Goal: Task Accomplishment & Management: Use online tool/utility

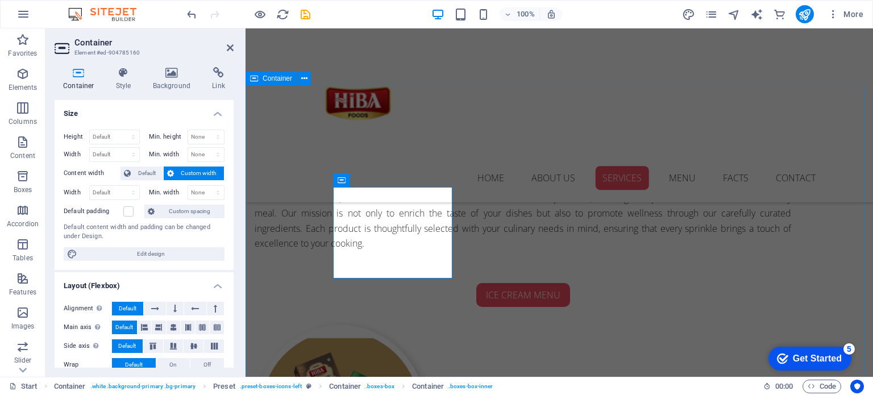
scroll to position [744, 0]
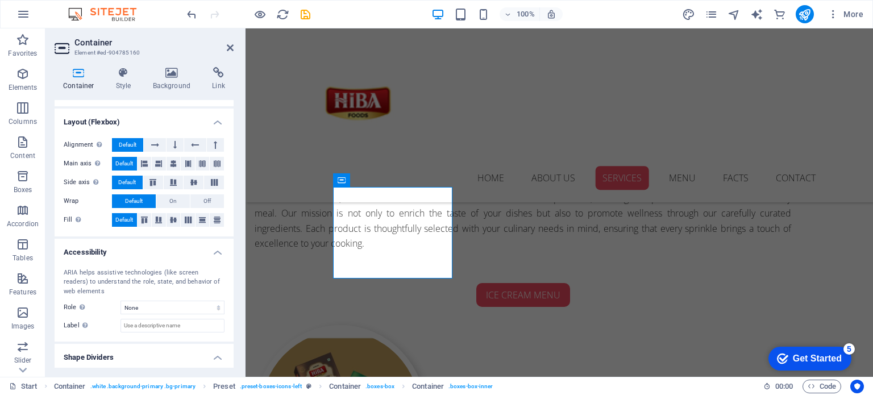
scroll to position [191, 0]
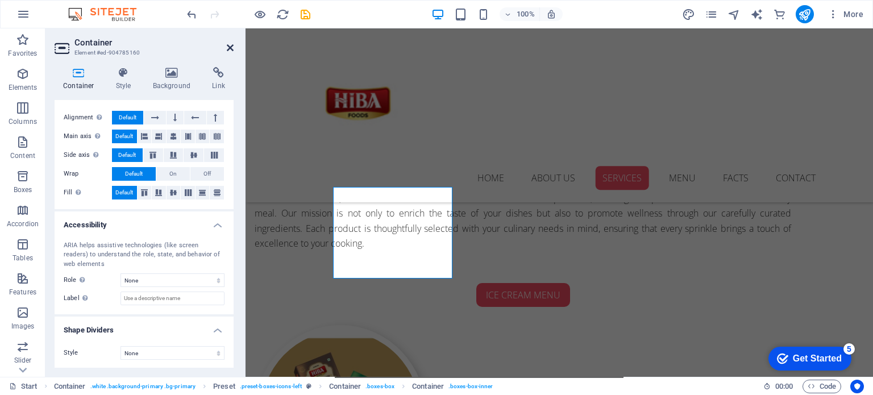
click at [229, 45] on icon at bounding box center [230, 47] width 7 height 9
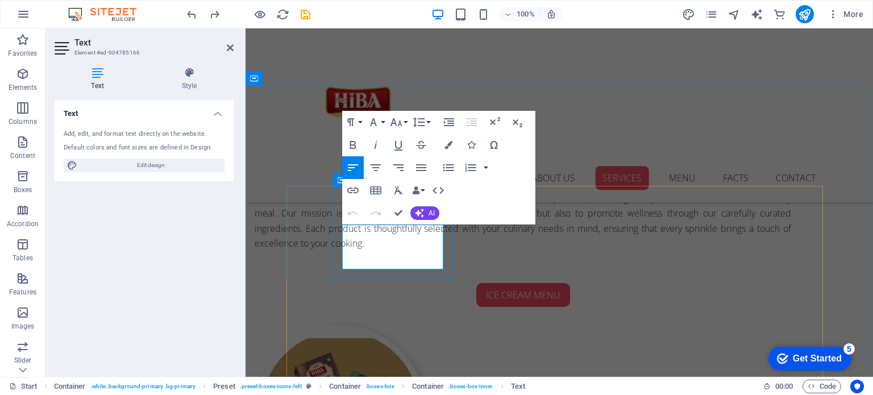
drag, startPoint x: 412, startPoint y: 263, endPoint x: 341, endPoint y: 230, distance: 78.4
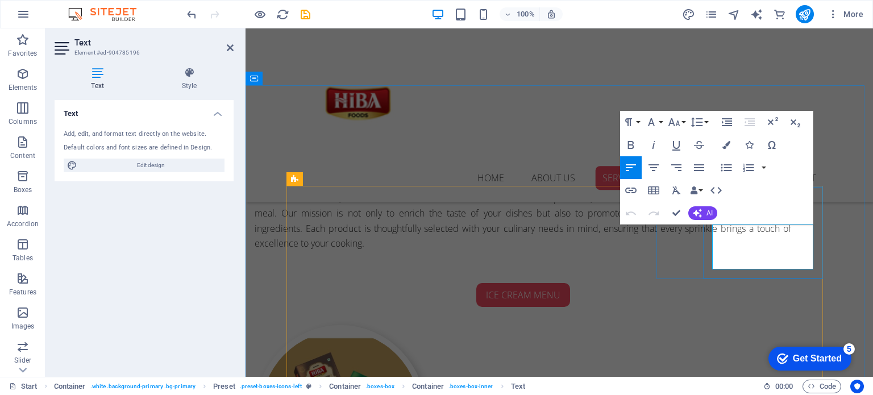
drag, startPoint x: 777, startPoint y: 263, endPoint x: 713, endPoint y: 235, distance: 70.0
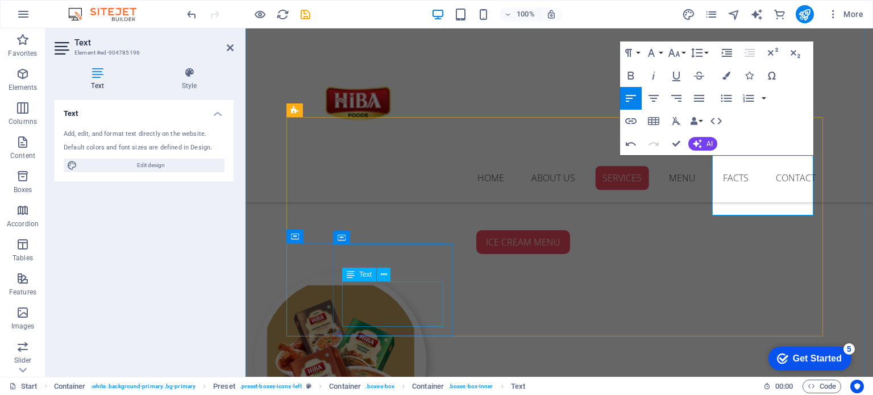
scroll to position [840, 0]
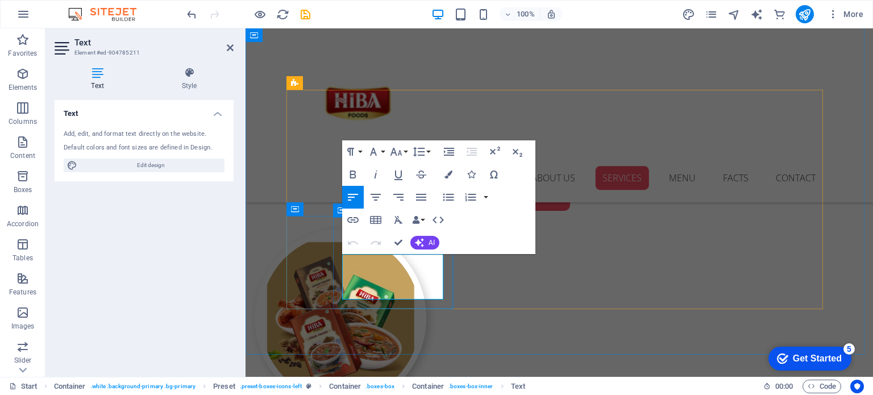
drag, startPoint x: 412, startPoint y: 296, endPoint x: 343, endPoint y: 259, distance: 78.4
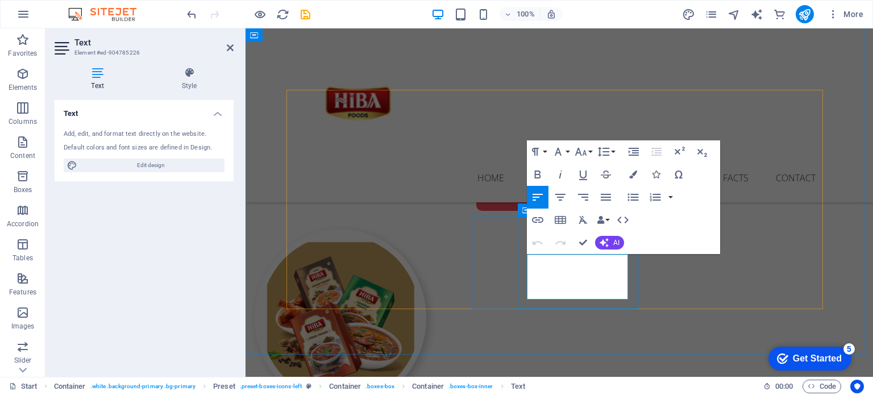
drag, startPoint x: 594, startPoint y: 290, endPoint x: 528, endPoint y: 262, distance: 71.3
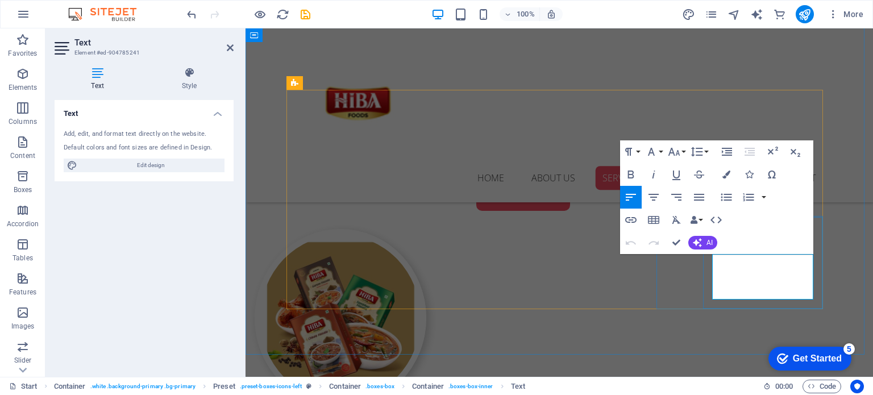
drag, startPoint x: 783, startPoint y: 296, endPoint x: 714, endPoint y: 263, distance: 76.1
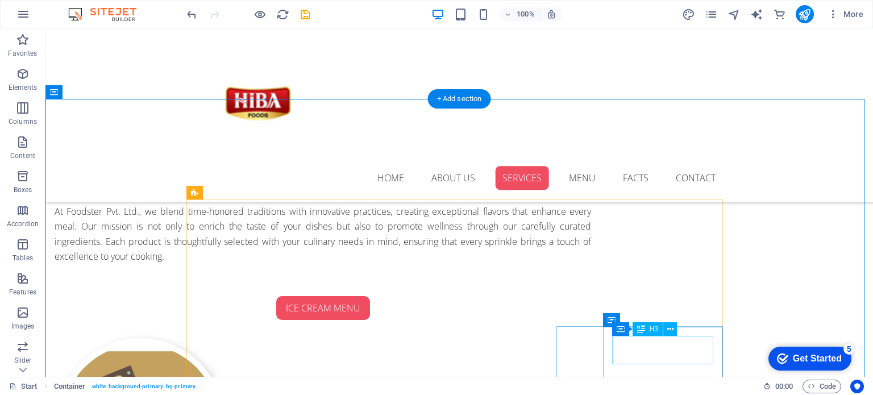
scroll to position [730, 0]
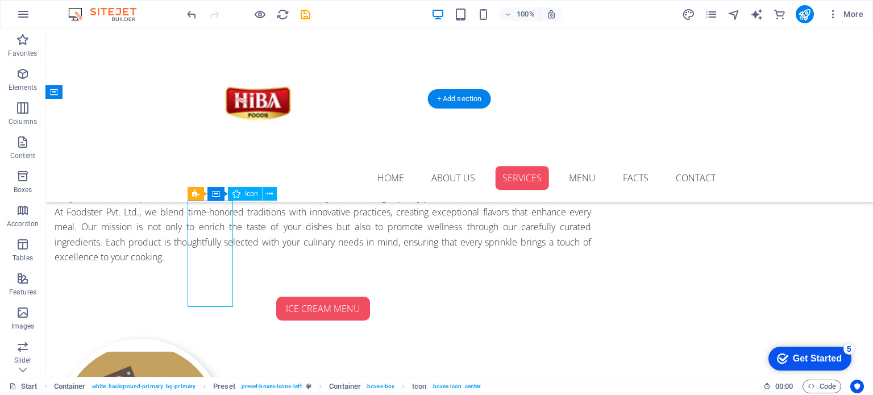
select select "xMidYMid"
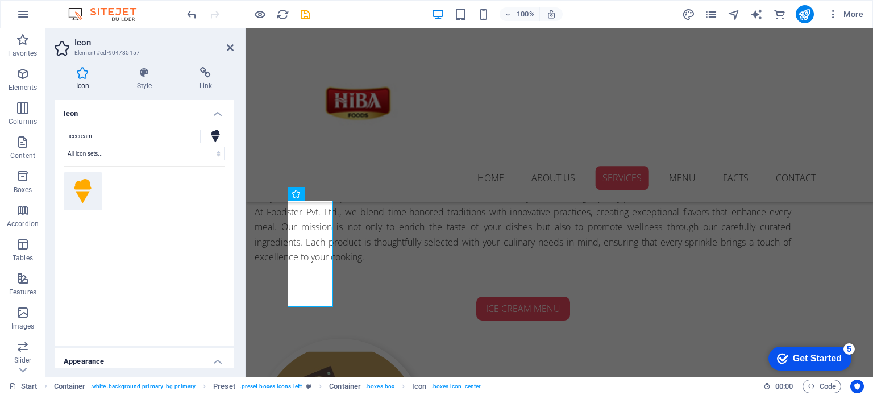
click at [84, 195] on icon at bounding box center [83, 191] width 18 height 25
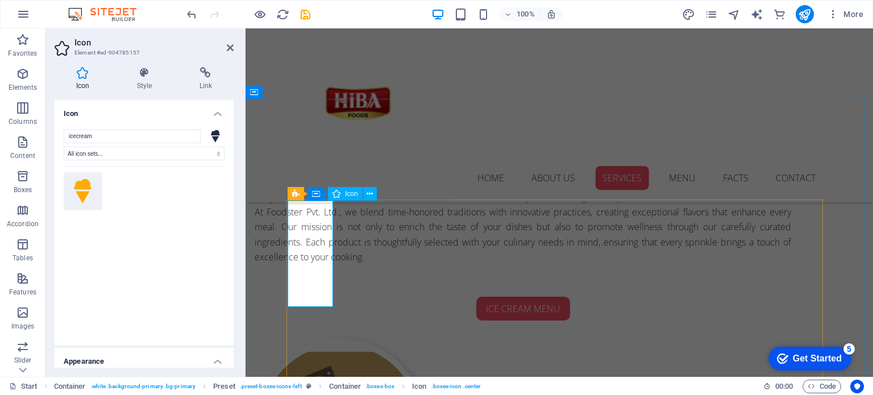
click at [216, 131] on icon at bounding box center [215, 136] width 9 height 13
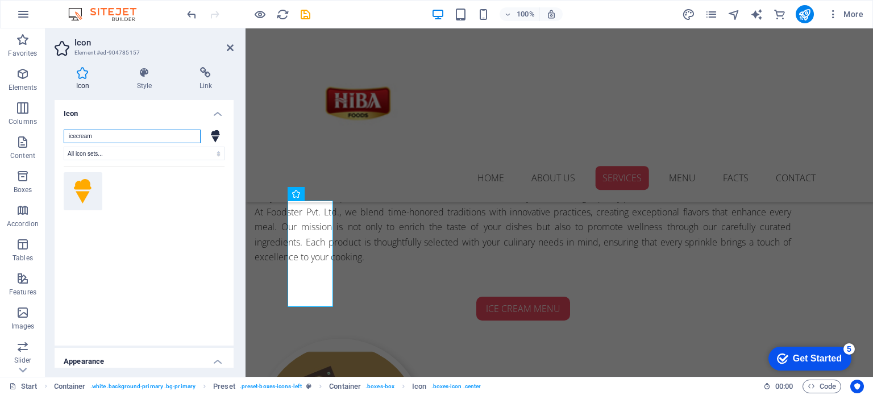
click at [184, 131] on input "icecream" at bounding box center [132, 137] width 137 height 14
type input "i"
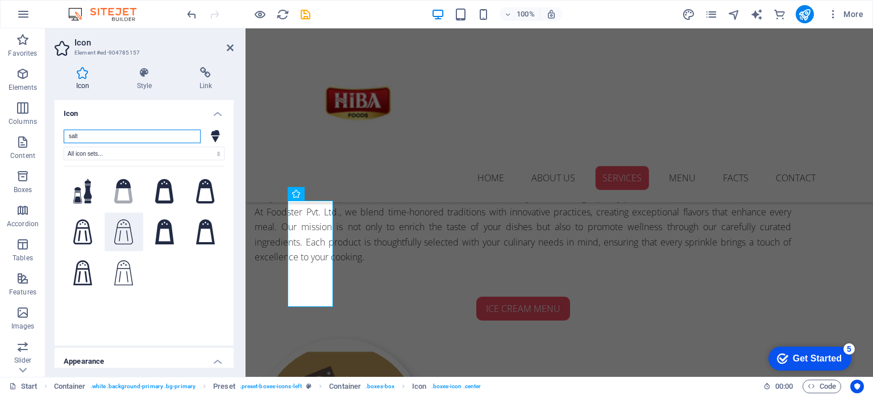
type input "salt"
click at [122, 222] on icon at bounding box center [123, 231] width 19 height 25
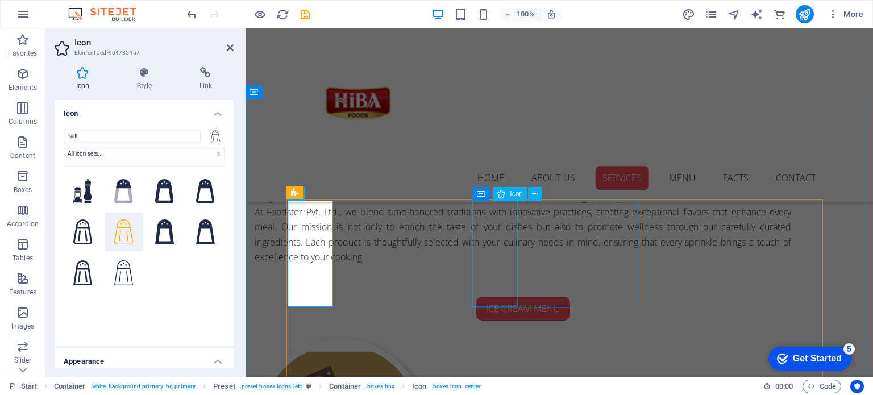
select select "xMidYMid"
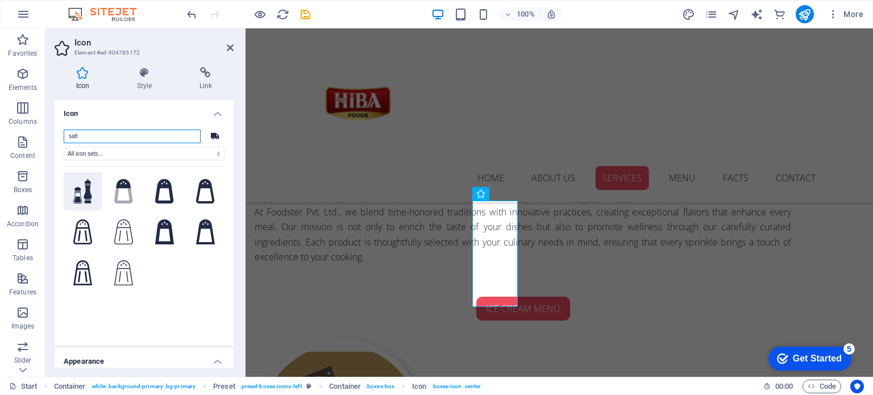
type input "salt"
click at [90, 181] on icon at bounding box center [82, 191] width 19 height 25
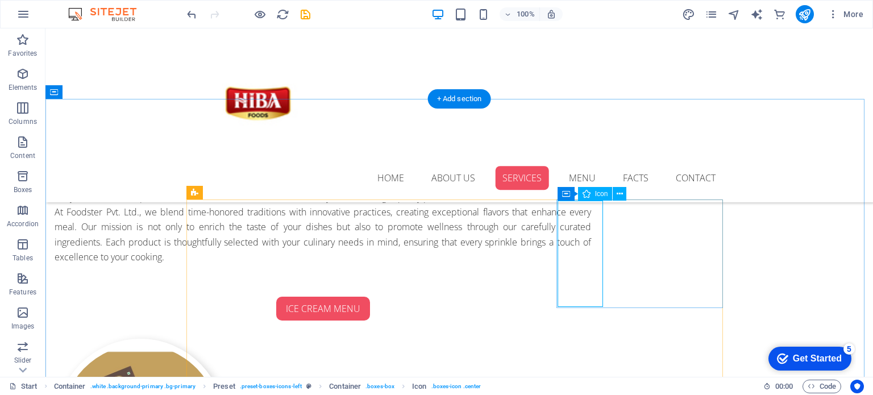
select select "xMidYMid"
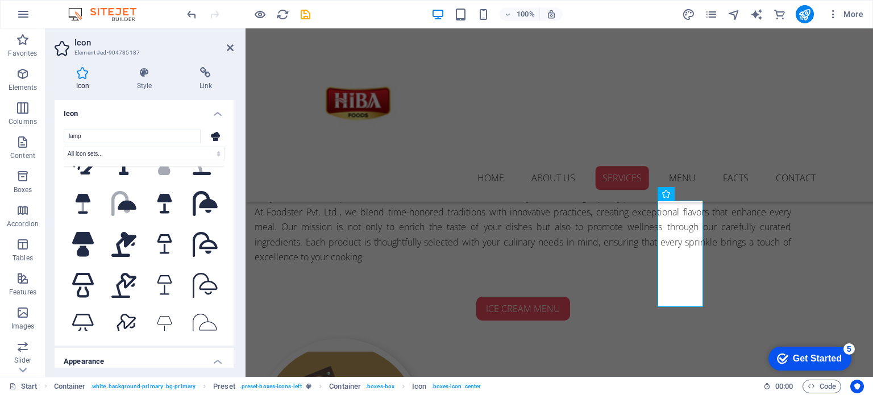
scroll to position [27, 0]
type input "lamp"
click at [90, 245] on icon at bounding box center [83, 246] width 22 height 25
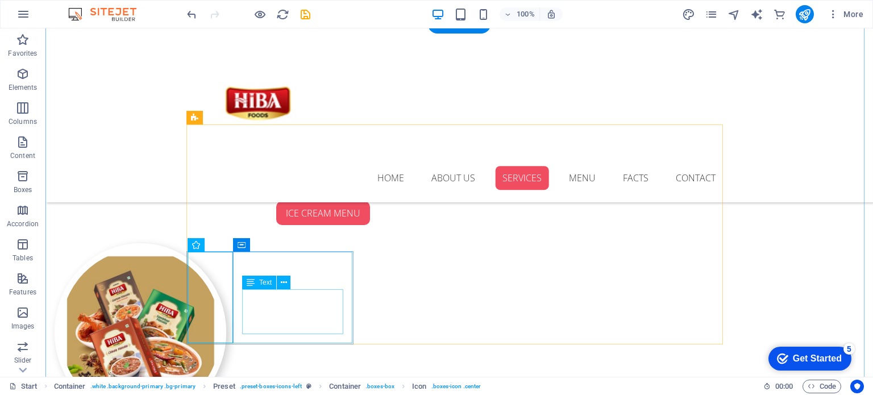
scroll to position [827, 0]
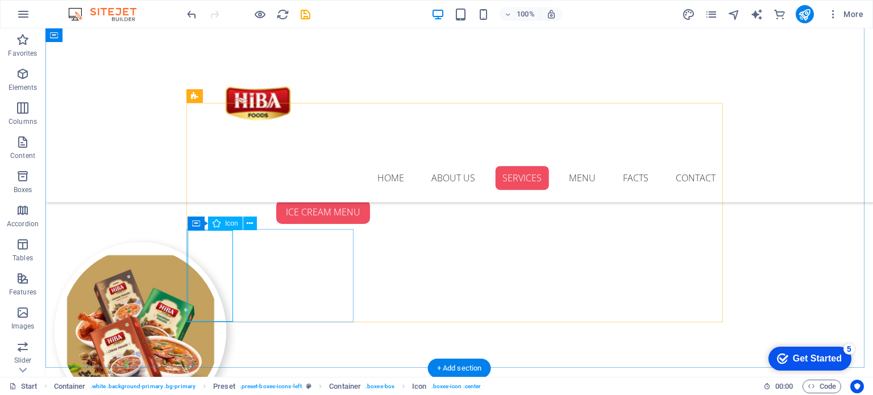
select select "xMidYMid"
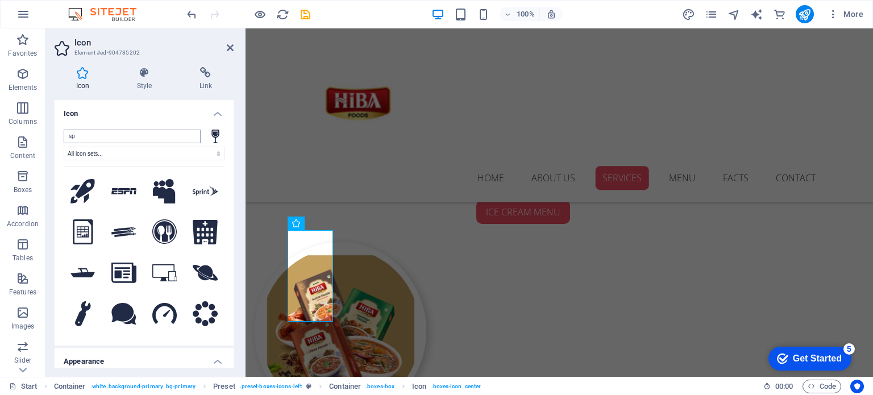
type input "s"
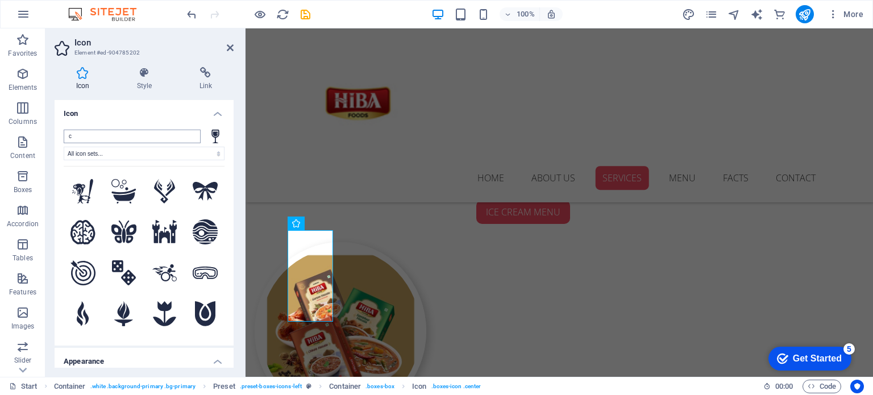
type input "ch"
